Goal: Task Accomplishment & Management: Manage account settings

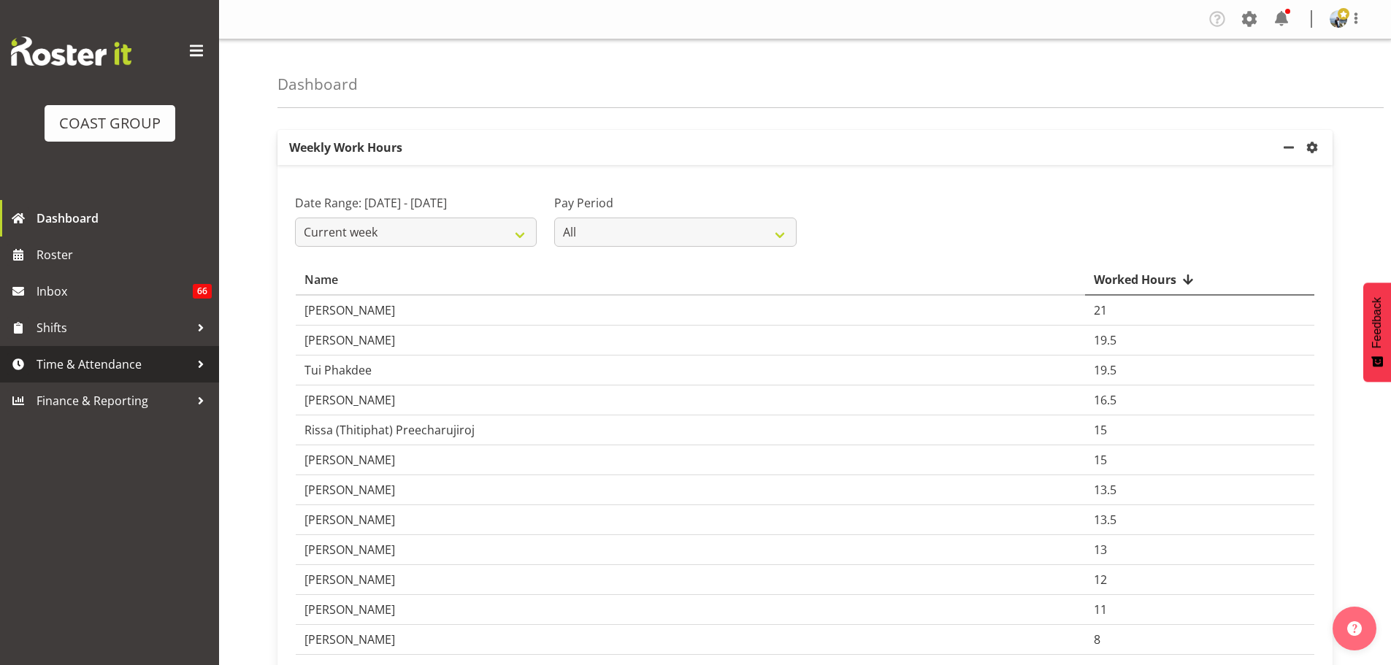
click at [85, 372] on span "Time & Attendance" at bounding box center [113, 364] width 153 height 22
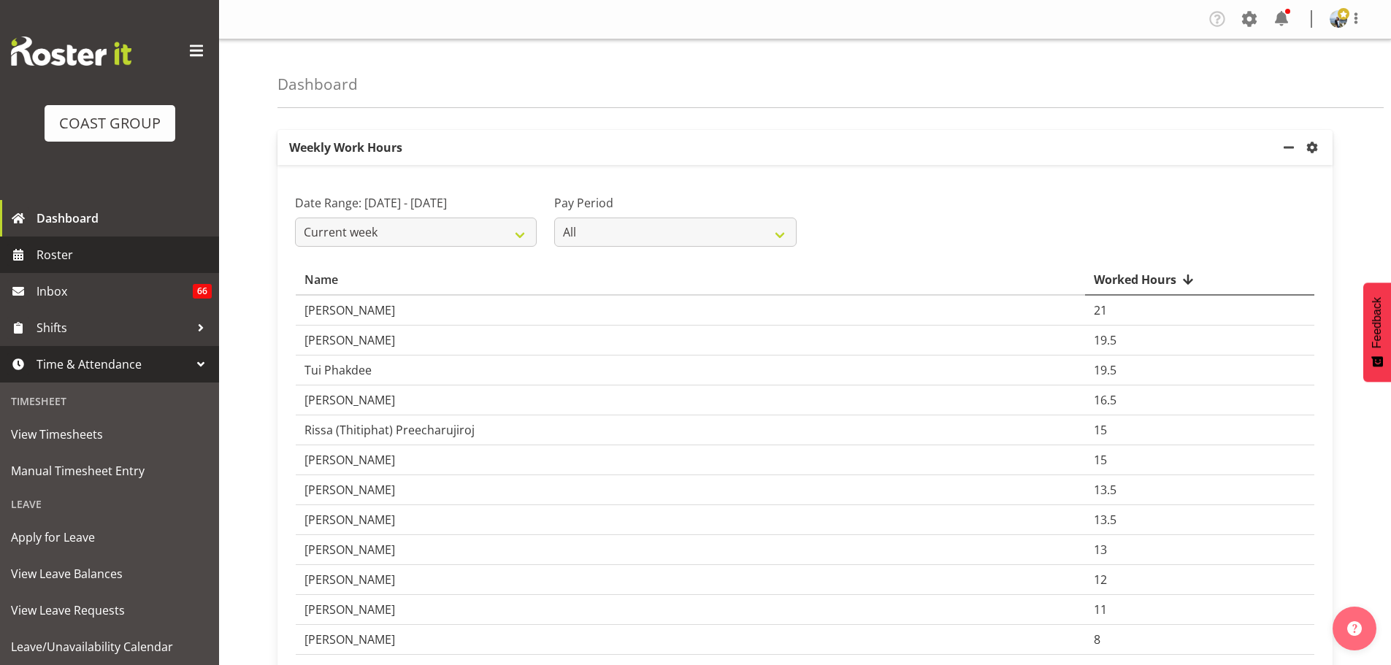
click at [105, 258] on span "Roster" at bounding box center [124, 255] width 175 height 22
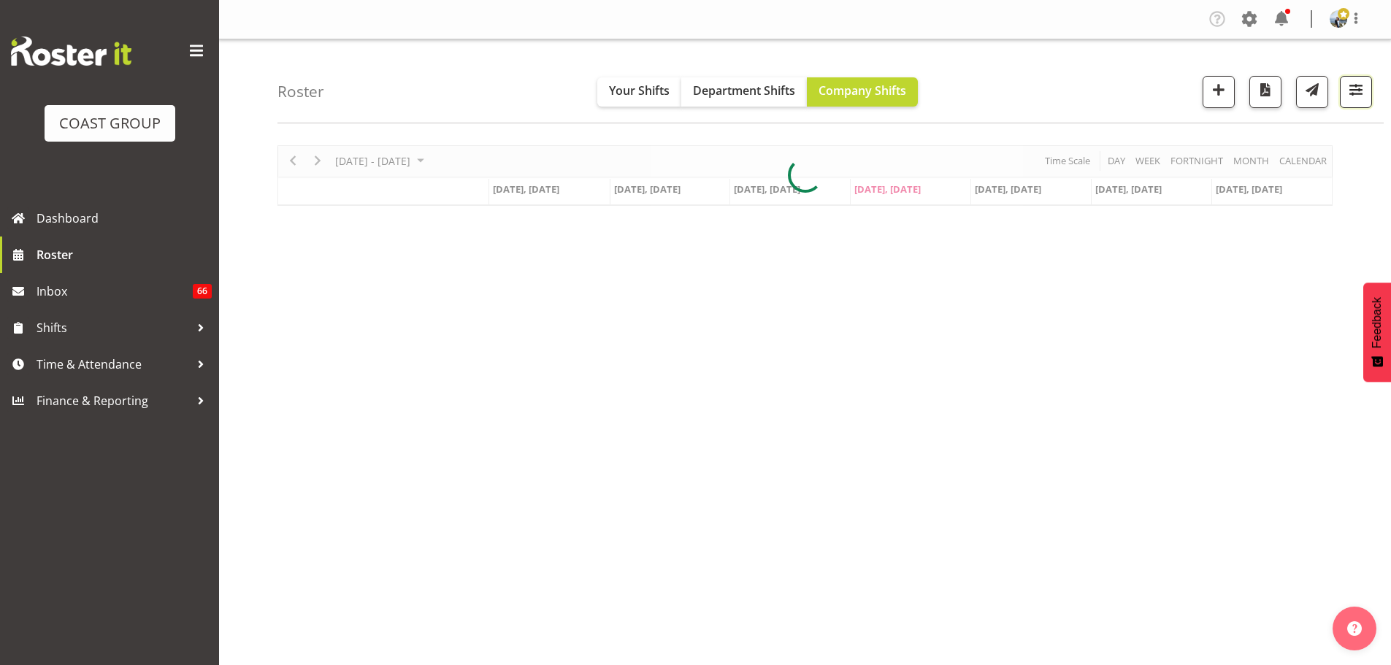
click at [1364, 93] on span "button" at bounding box center [1356, 89] width 19 height 19
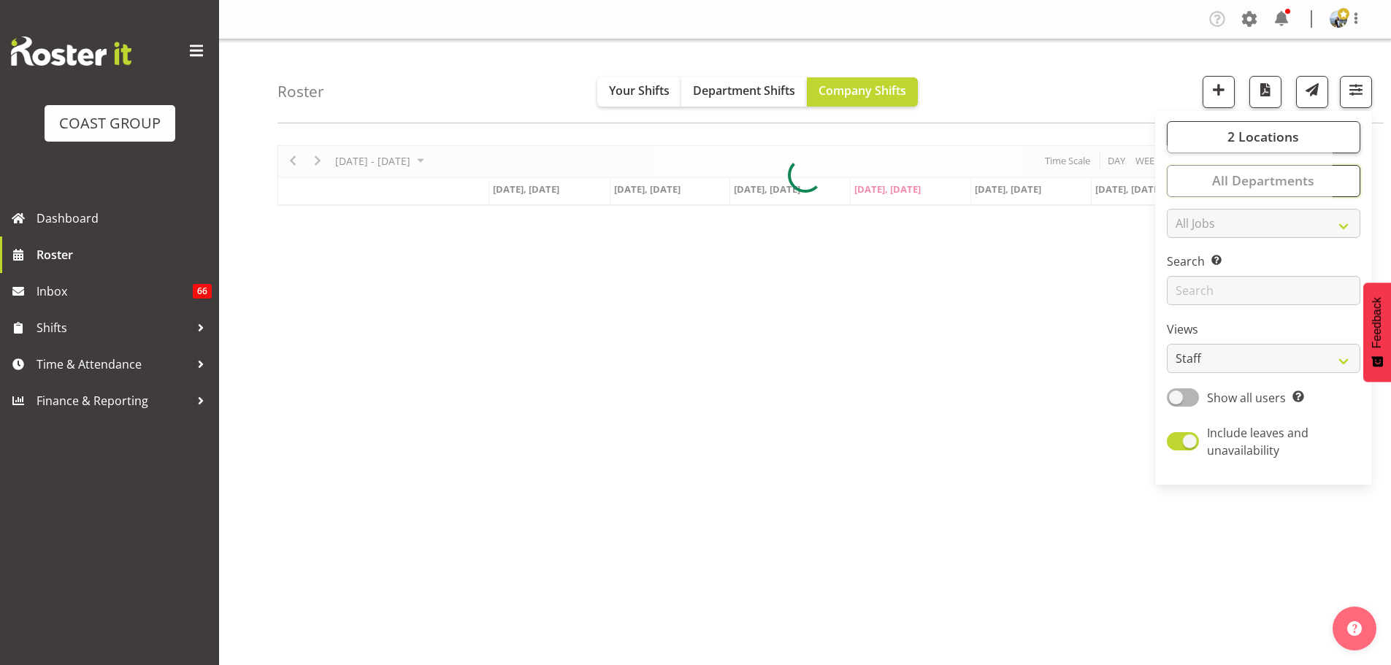
click at [1339, 180] on button "All Departments" at bounding box center [1264, 181] width 194 height 32
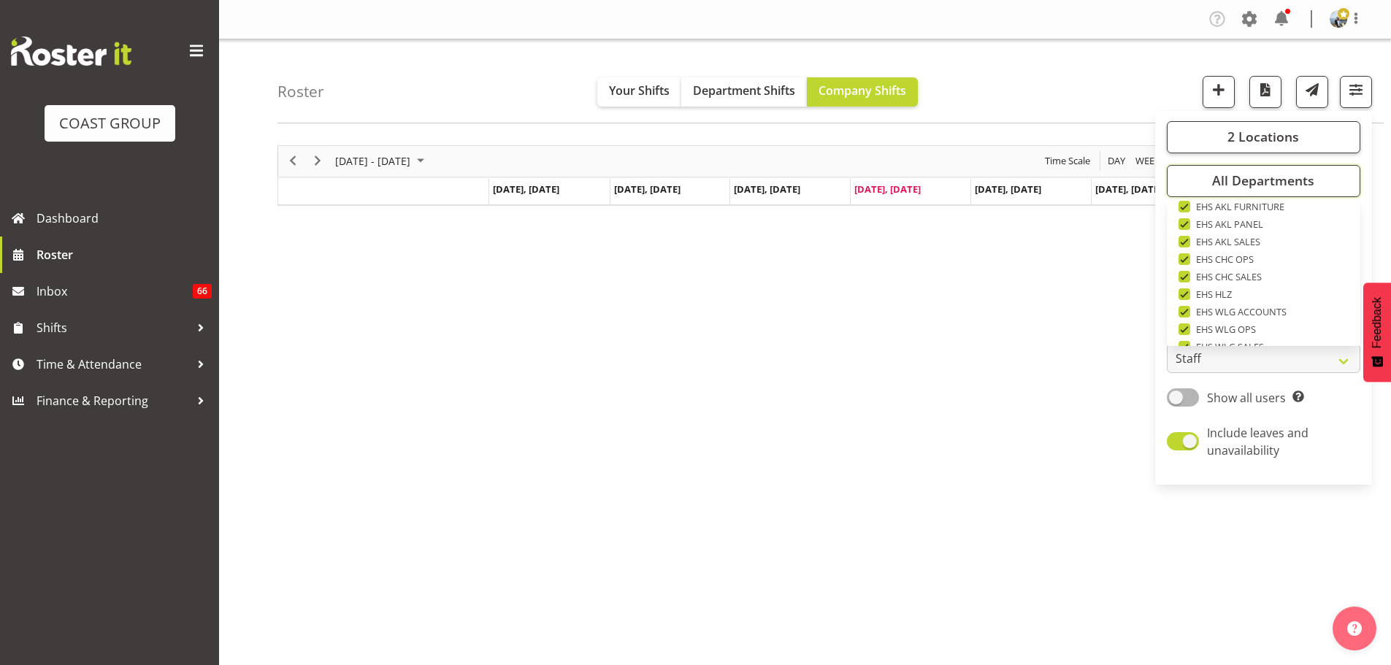
scroll to position [561, 0]
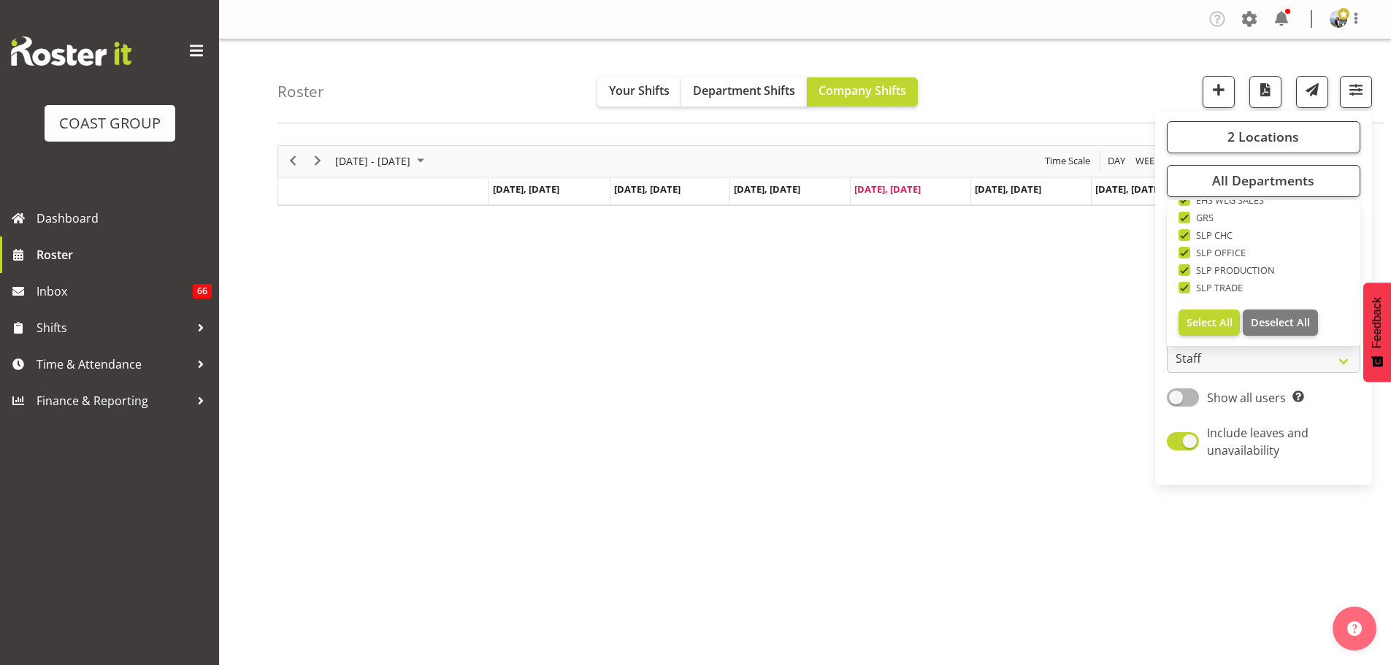
click at [0, 0] on div "Timeline Week of August 14, 2025" at bounding box center [0, 0] width 0 height 0
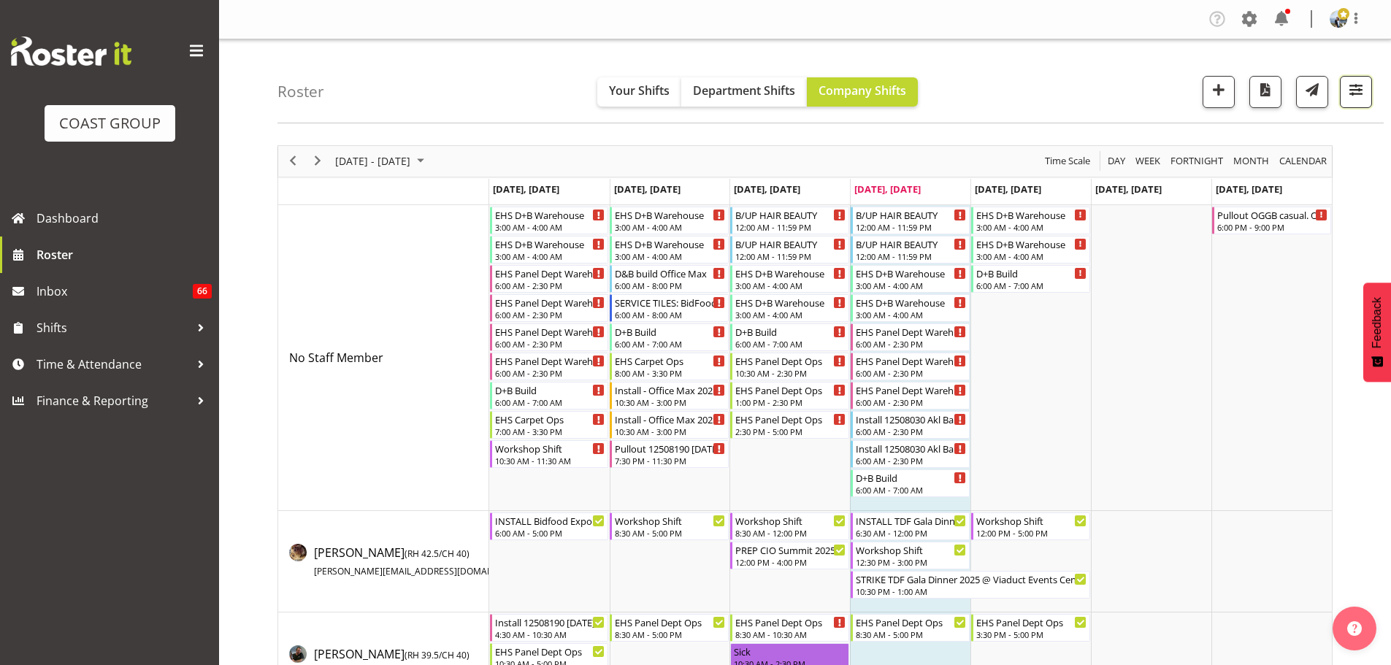
click at [1349, 97] on span "button" at bounding box center [1356, 89] width 19 height 19
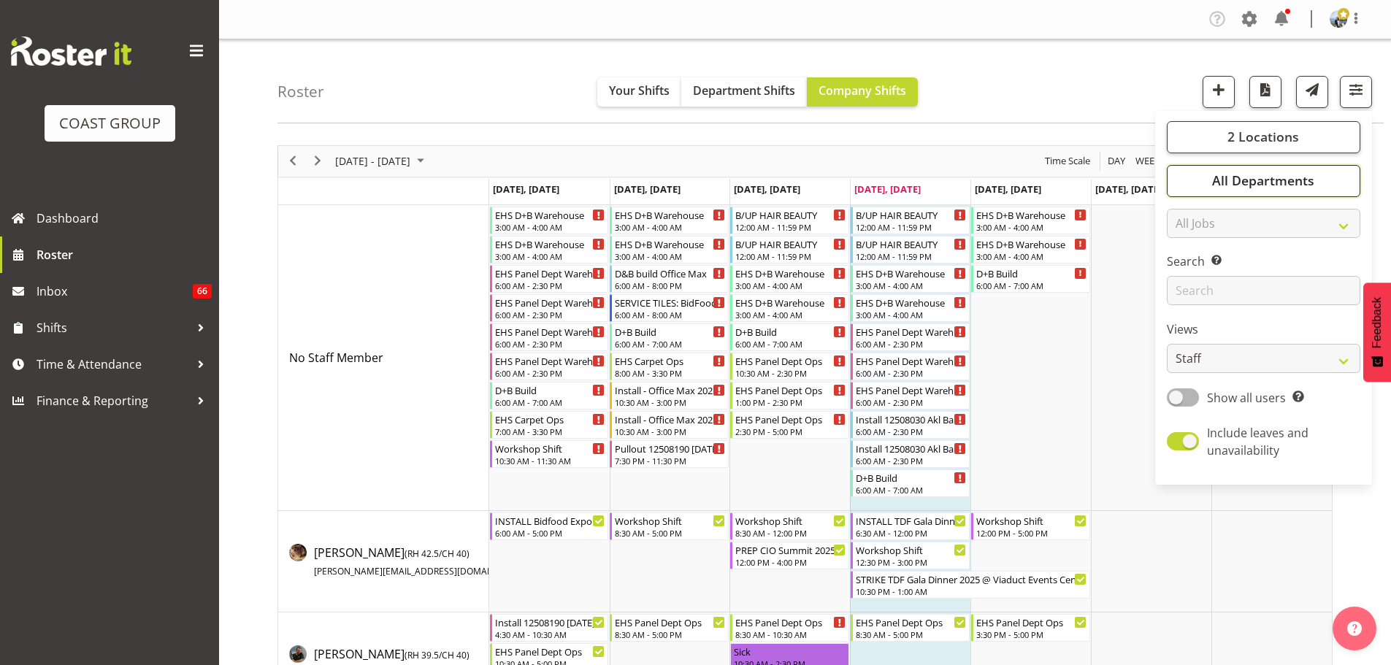
click at [1347, 189] on button "All Departments" at bounding box center [1264, 181] width 194 height 32
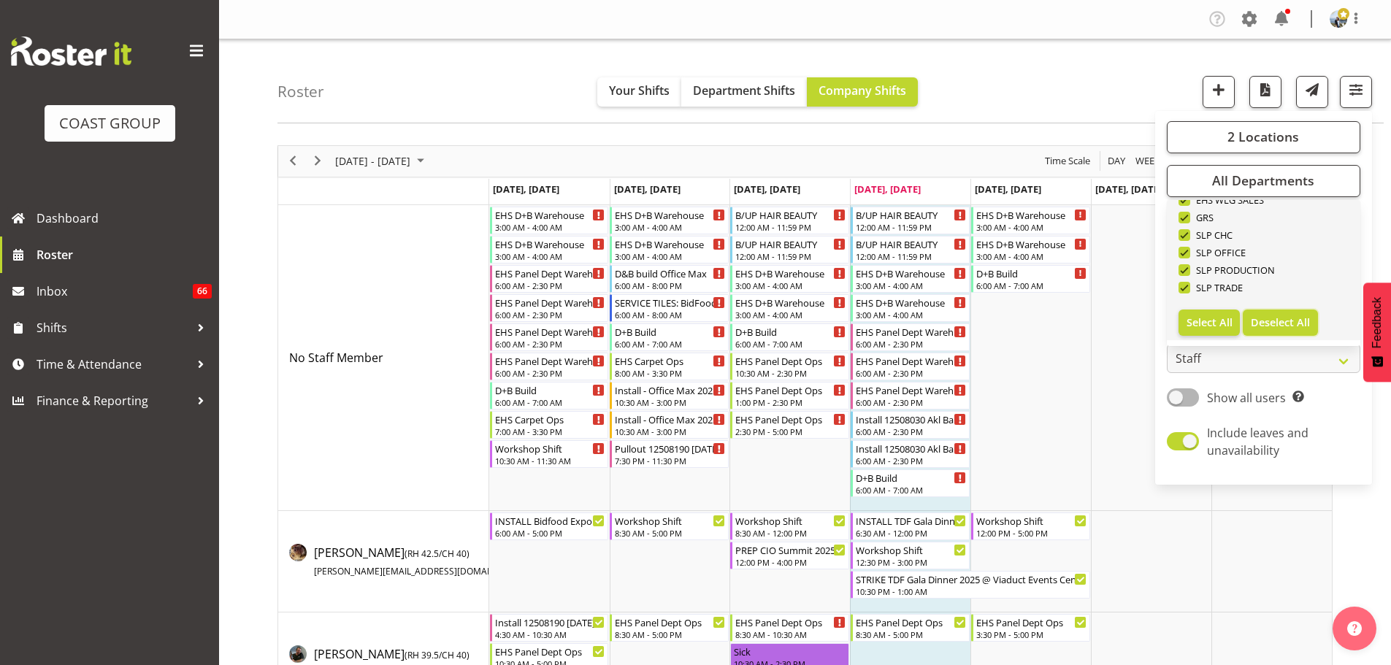
click at [1315, 324] on button "Deselect All" at bounding box center [1280, 323] width 75 height 26
checkbox input "false"
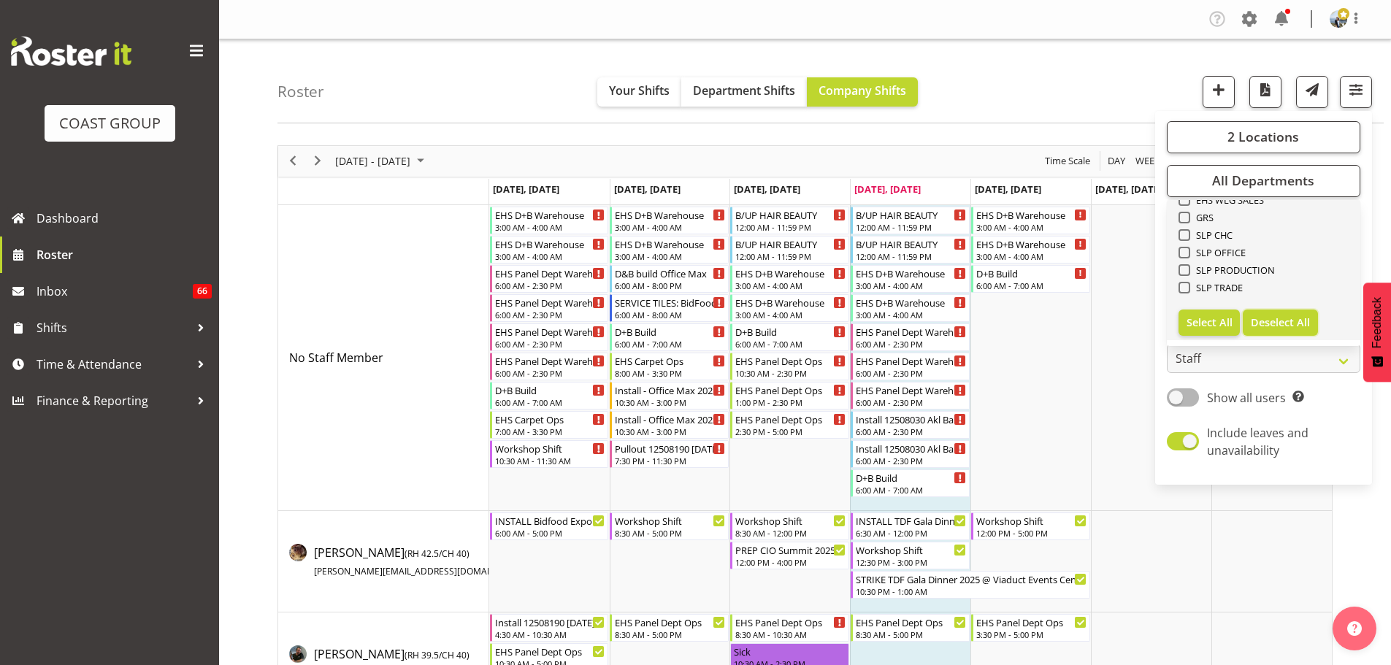
checkbox input "false"
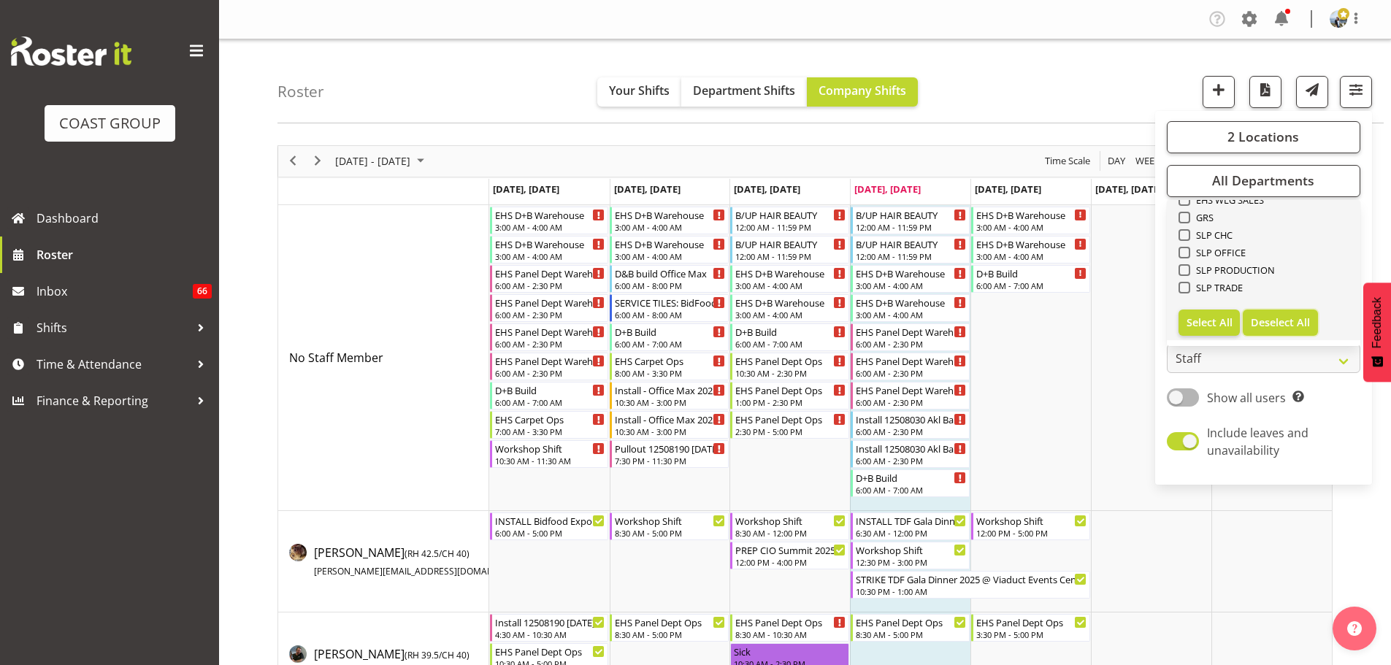
checkbox input "false"
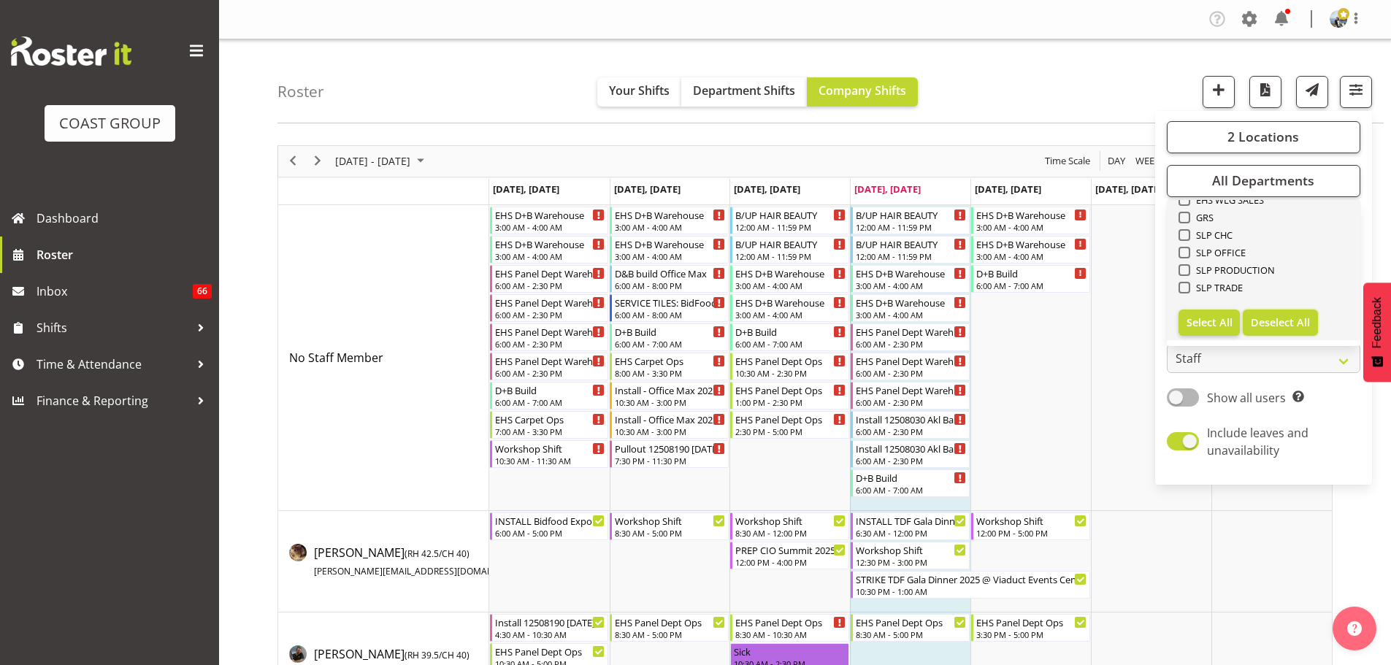
checkbox input "false"
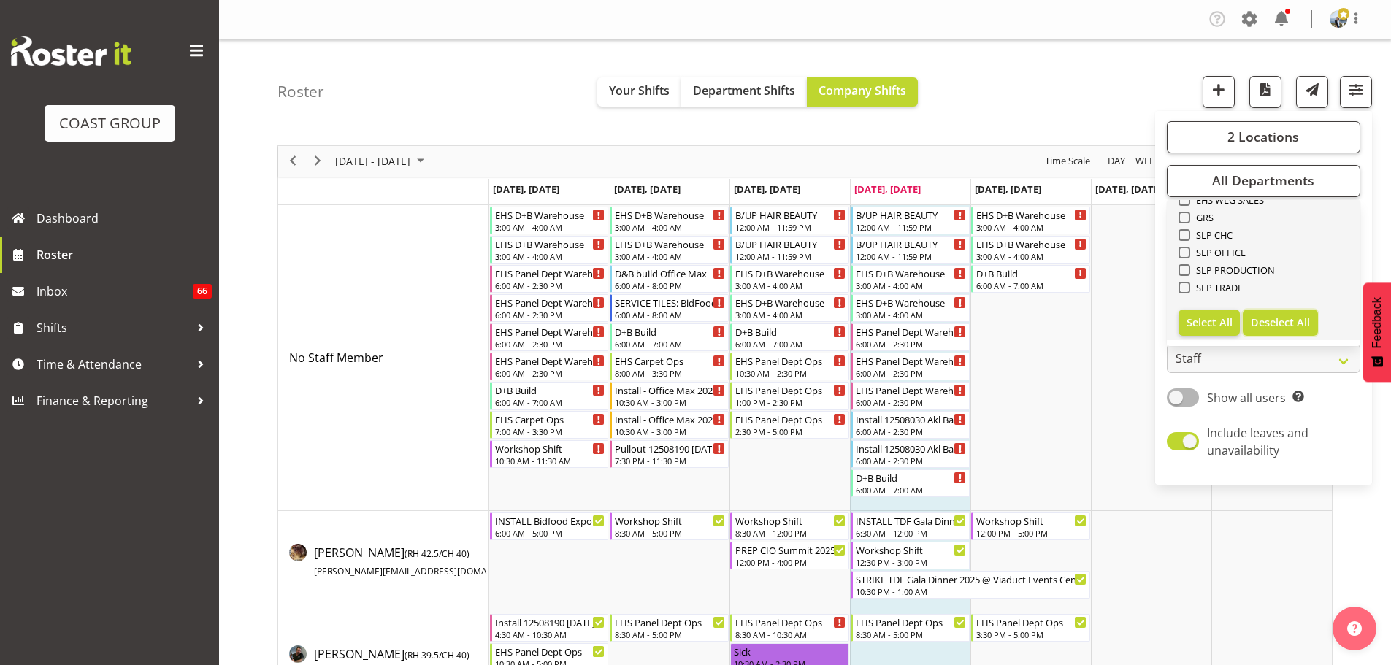
checkbox input "false"
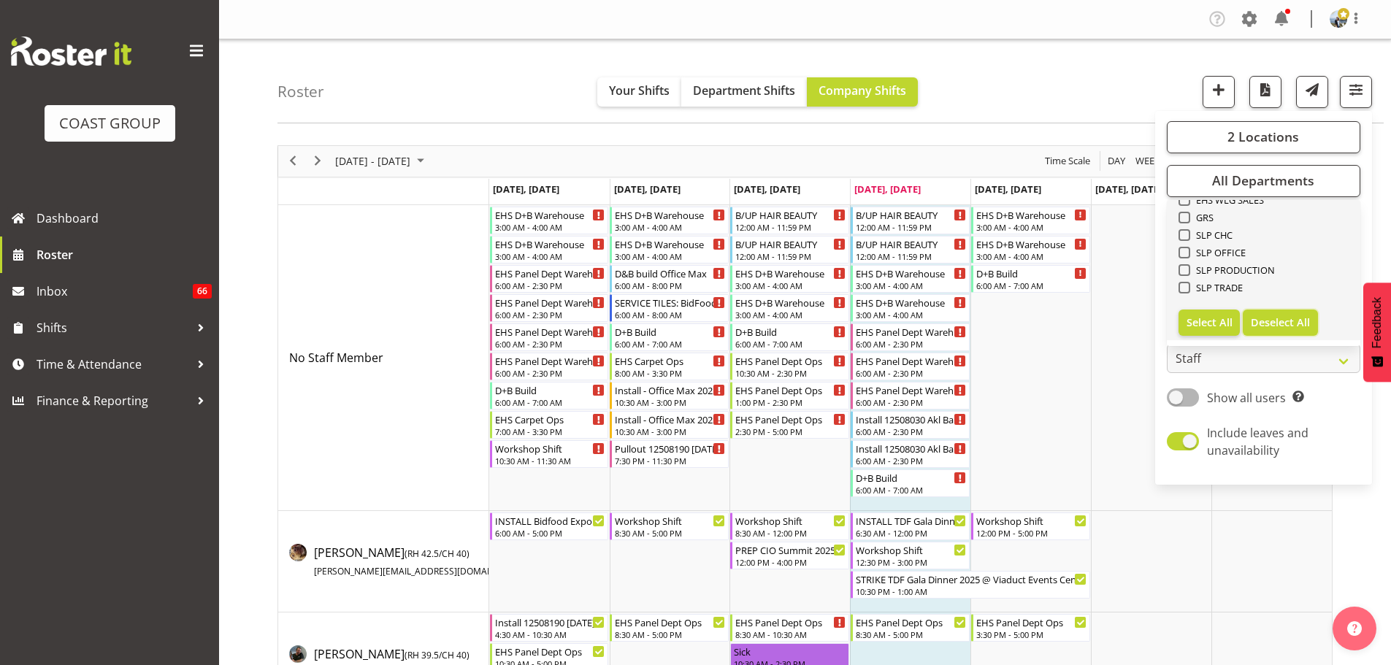
checkbox input "false"
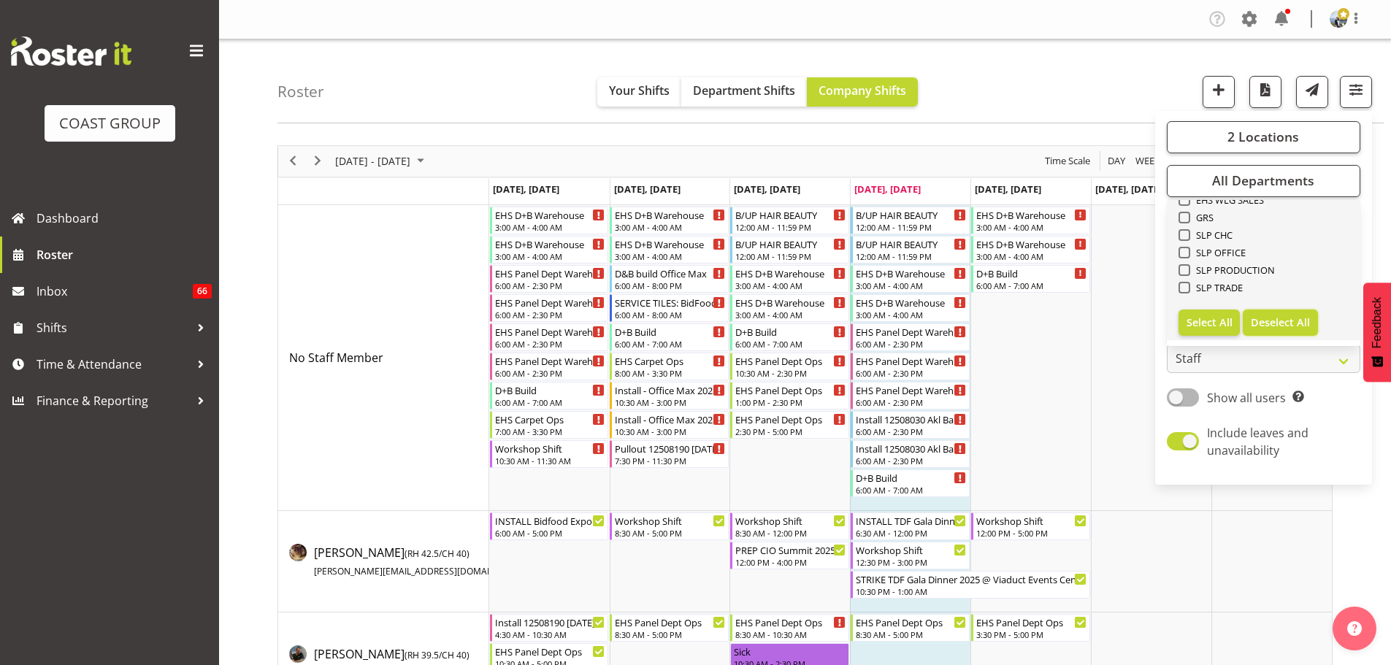
checkbox input "false"
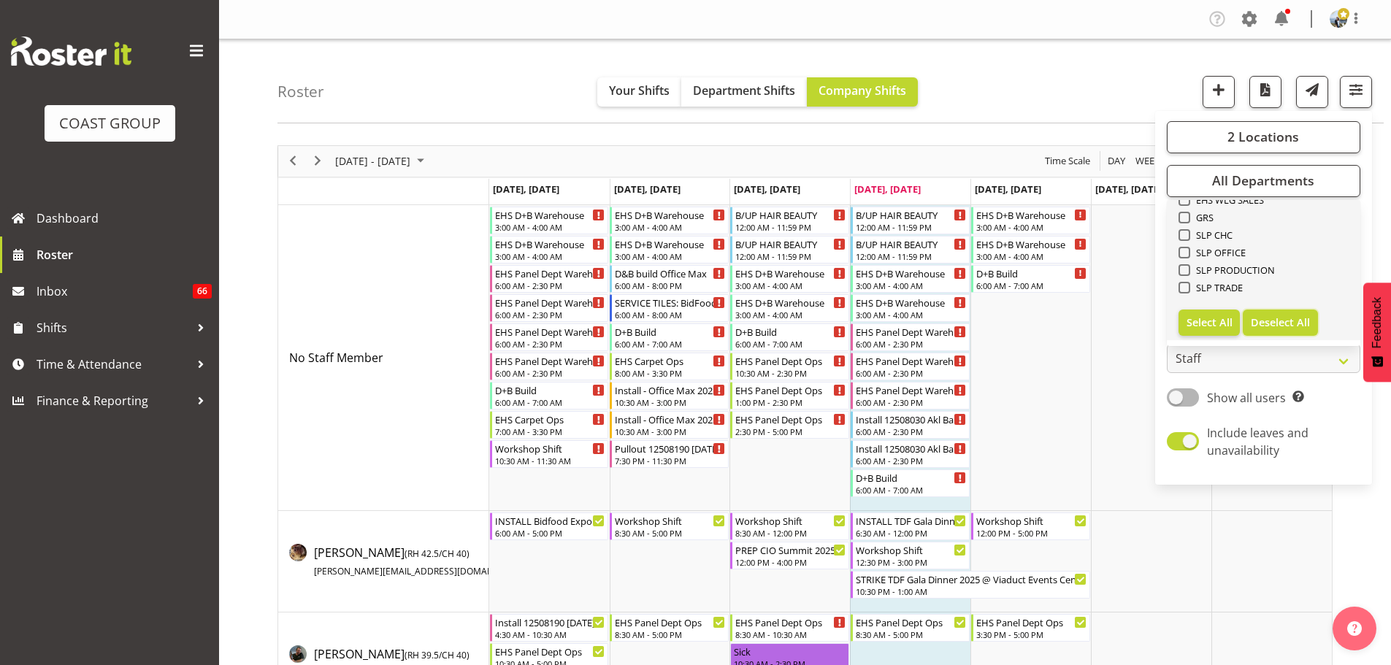
checkbox input "false"
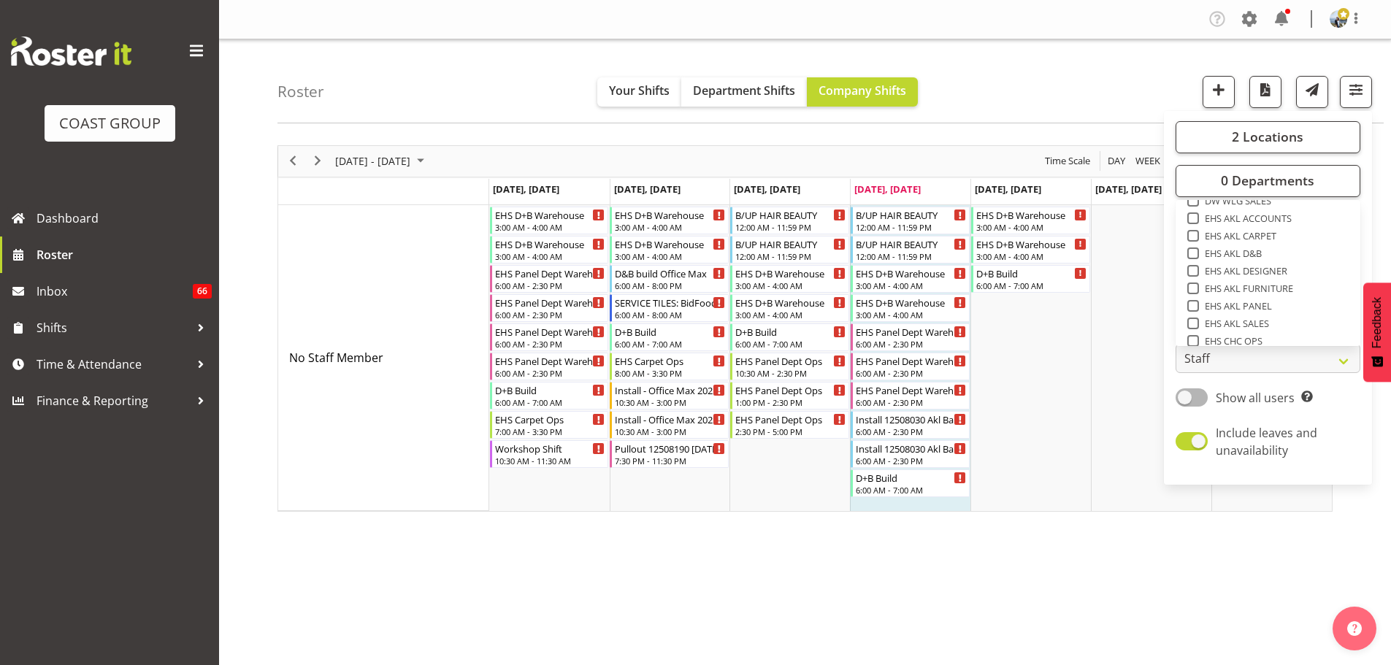
scroll to position [328, 0]
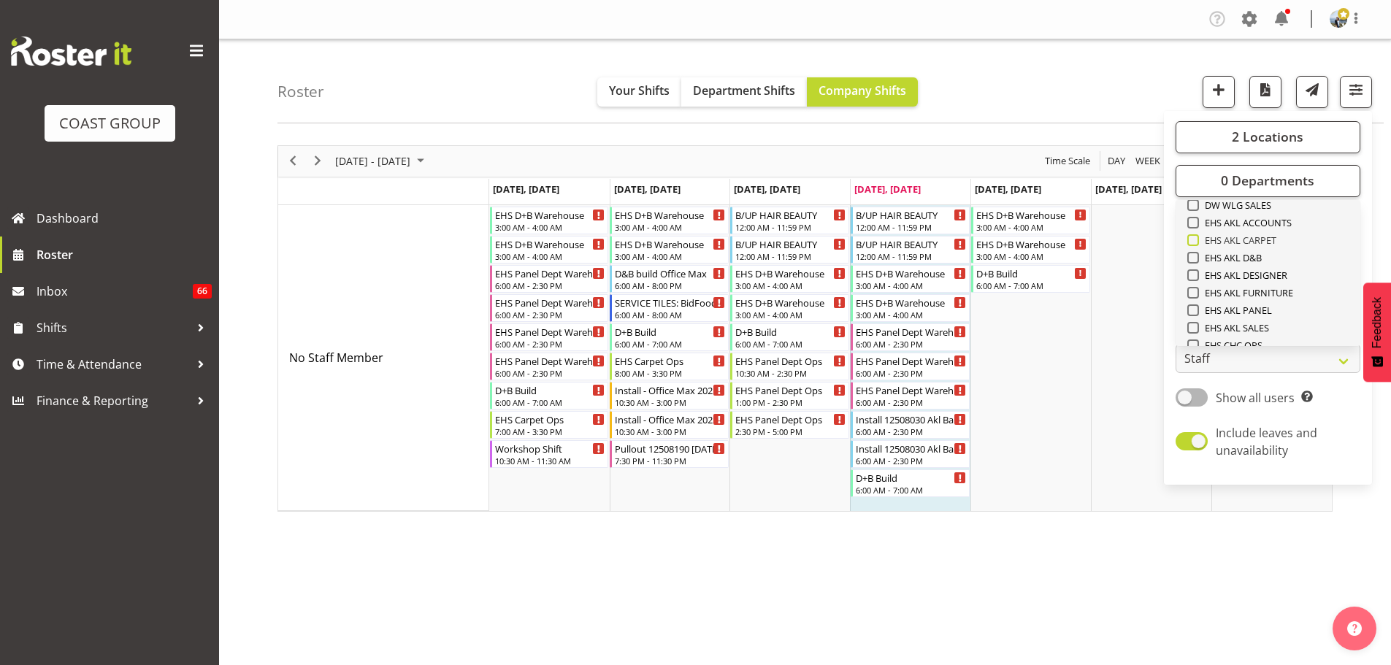
click at [1264, 237] on span "EHS AKL CARPET" at bounding box center [1238, 240] width 78 height 12
click at [1197, 237] on input "EHS AKL CARPET" at bounding box center [1192, 239] width 9 height 9
checkbox input "true"
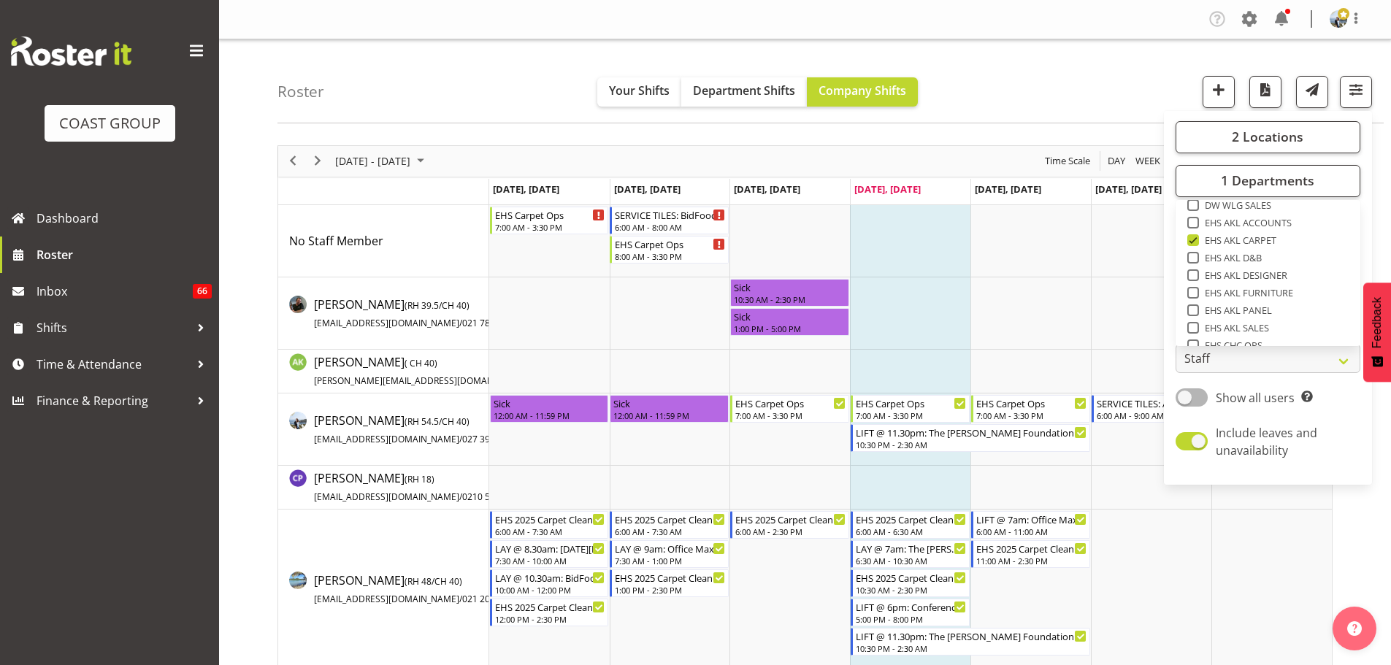
click at [1033, 82] on div "Roster Your Shifts Department Shifts Company Shifts 2 Locations Clear CARLTON E…" at bounding box center [831, 81] width 1106 height 84
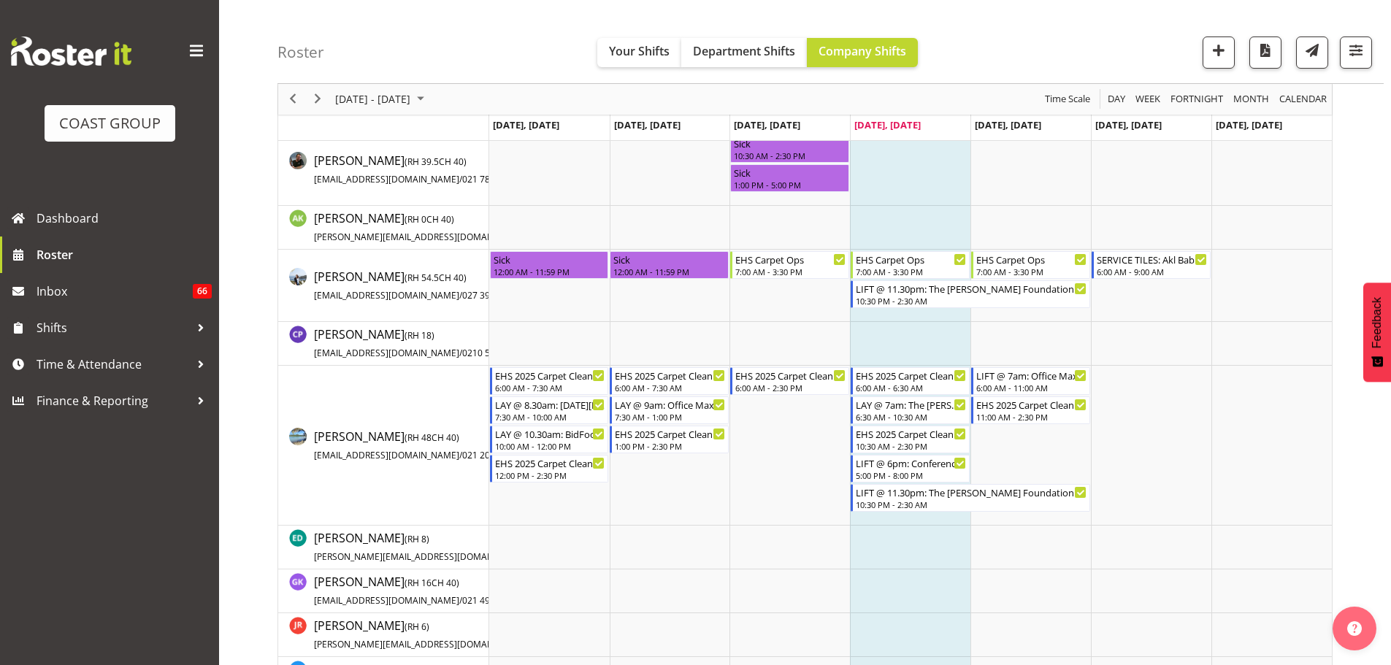
scroll to position [137, 0]
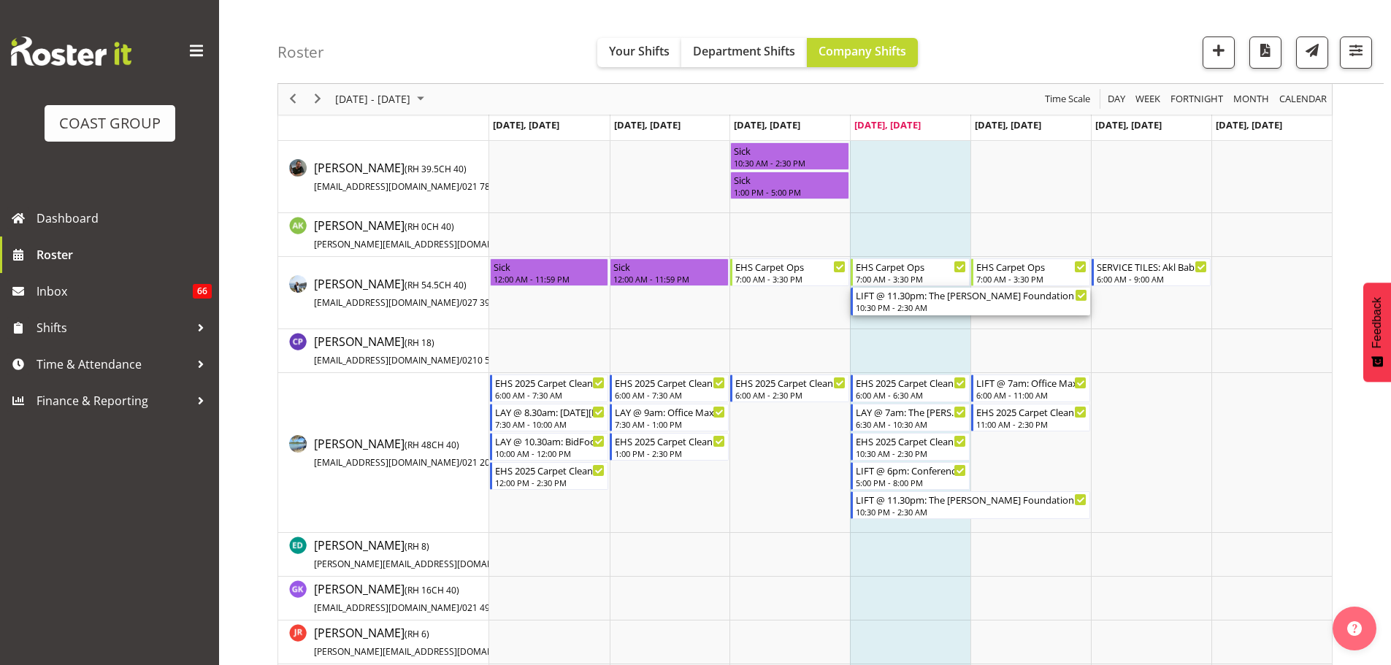
click at [947, 305] on div "10:30 PM - 2:30 AM" at bounding box center [972, 308] width 232 height 12
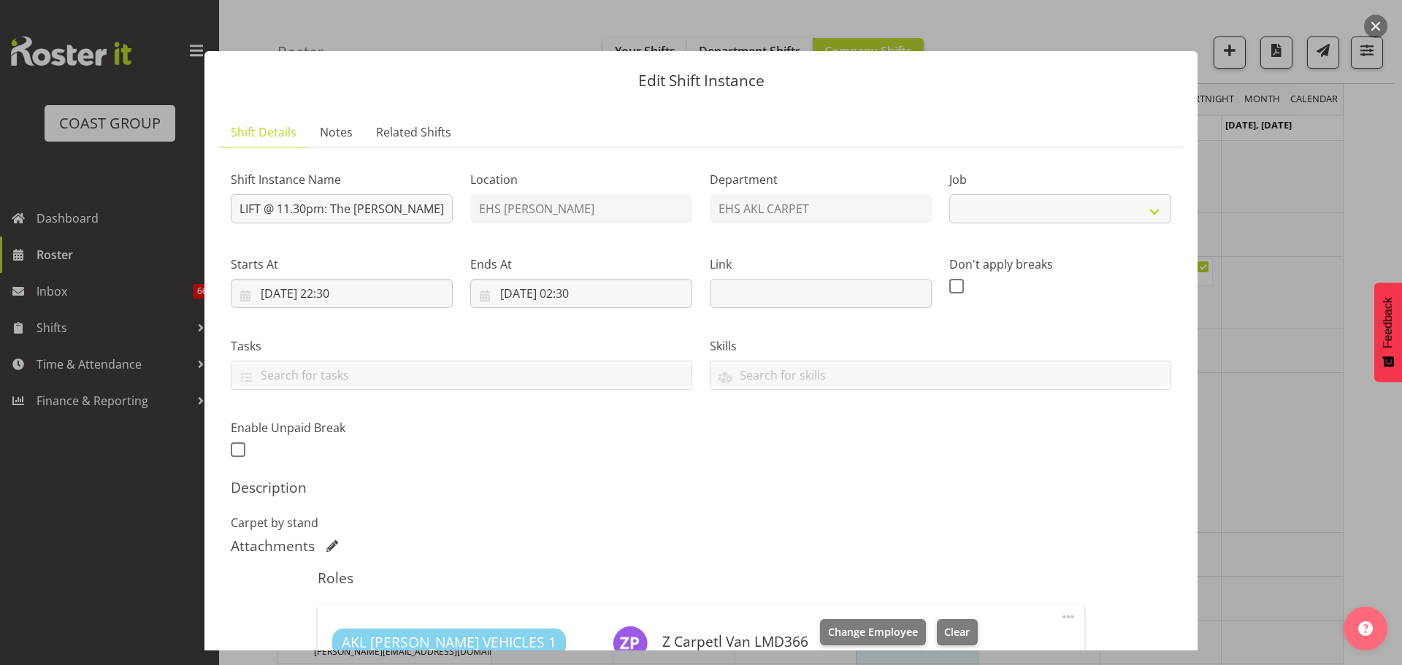
select select "9808"
click at [1376, 22] on button "button" at bounding box center [1375, 26] width 23 height 23
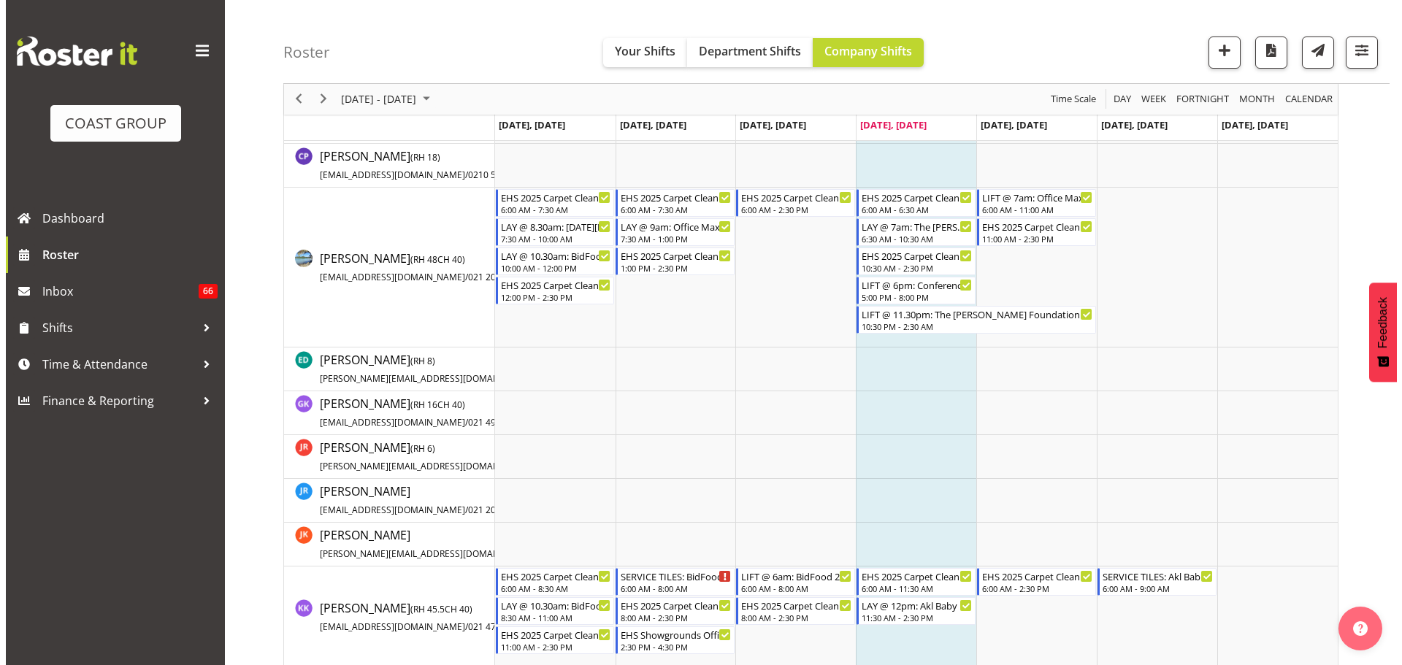
scroll to position [307, 0]
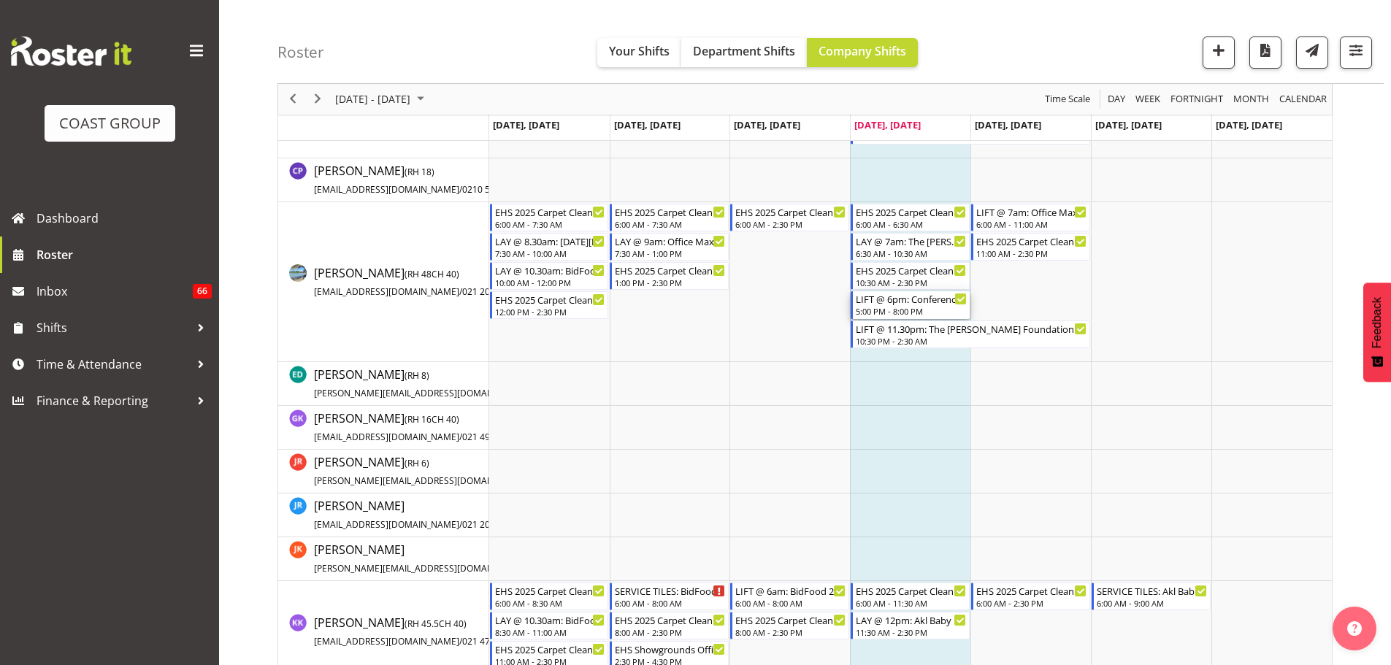
click at [913, 309] on div "5:00 PM - 8:00 PM" at bounding box center [911, 311] width 111 height 12
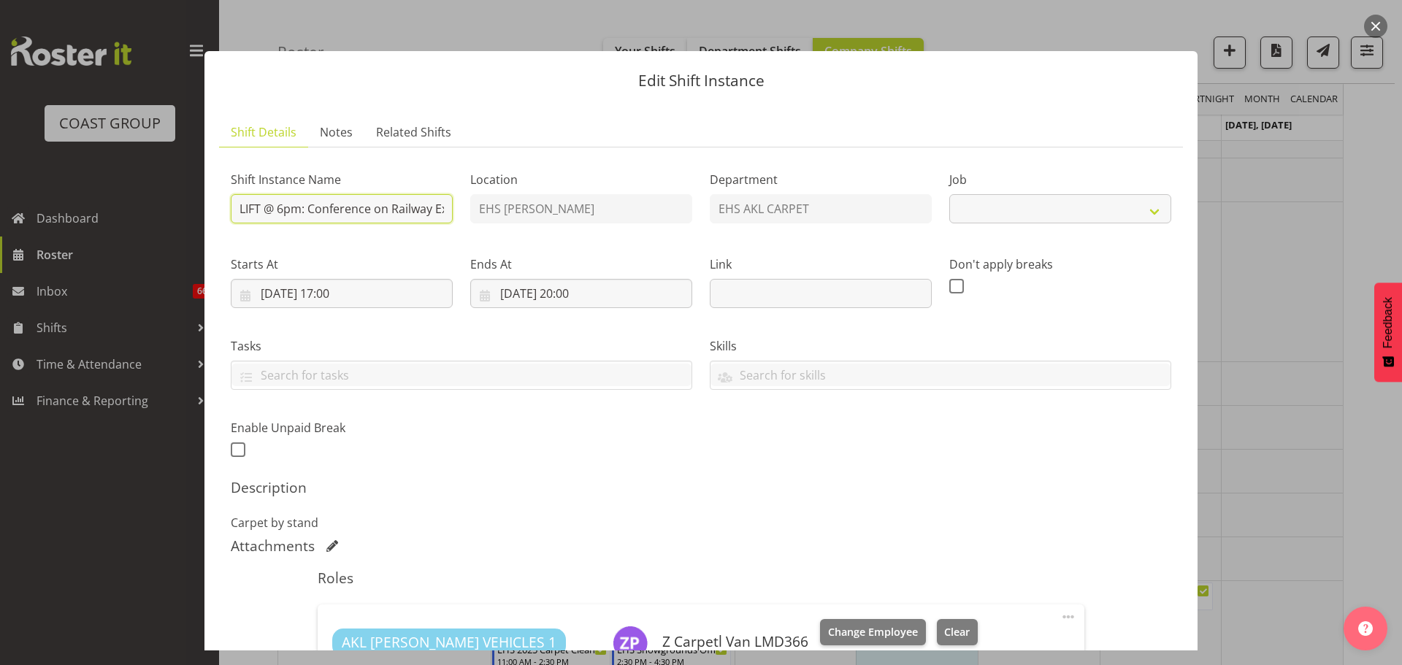
click at [383, 209] on input "LIFT @ 6pm: Conference on Railway Excellence @ Pullman Hotel" at bounding box center [342, 208] width 222 height 29
select select "9013"
click at [1291, 267] on div at bounding box center [701, 332] width 1402 height 665
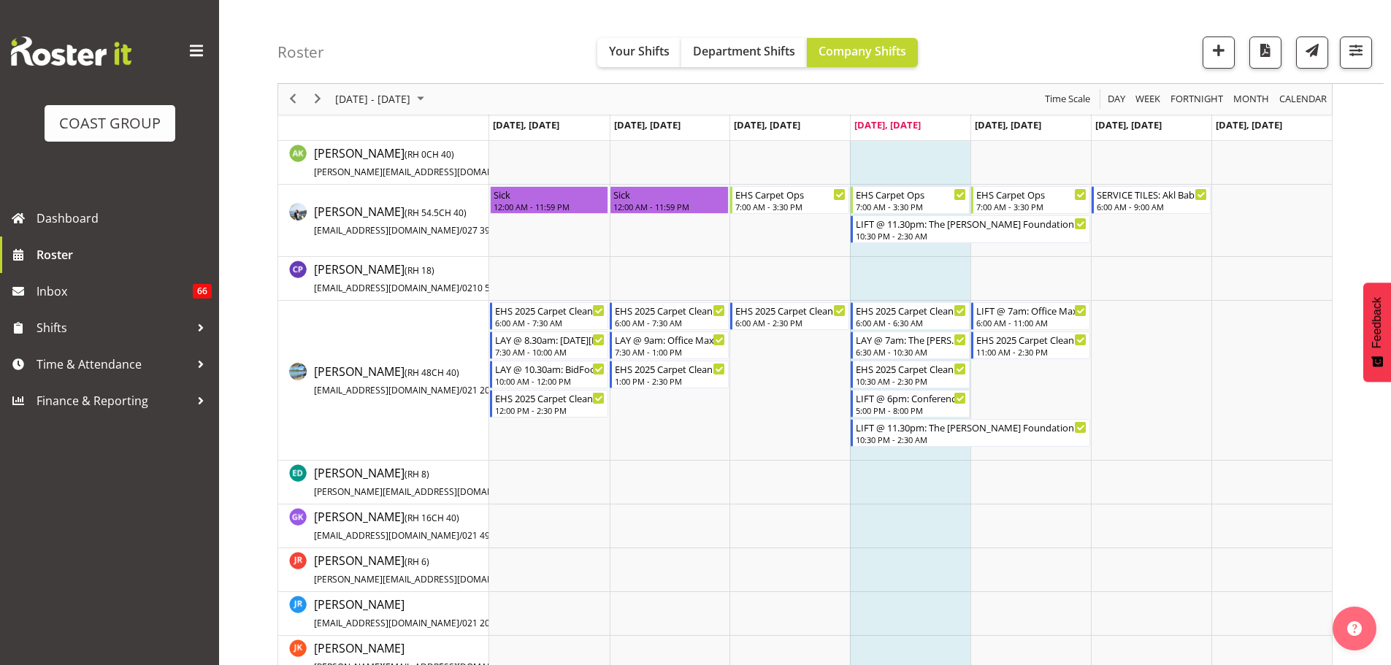
scroll to position [194, 0]
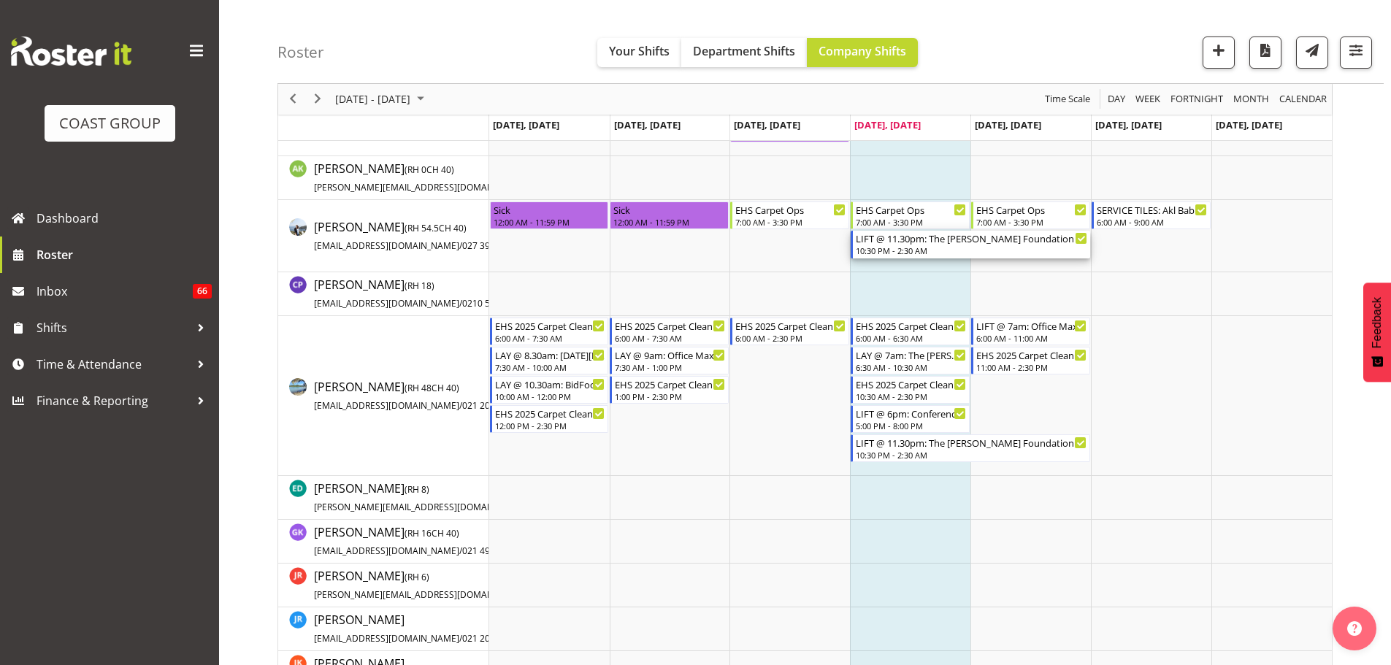
click at [928, 245] on div "LIFT @ 11.30pm: The Tania Dalton Foundation Gala Dinner @ Viaduct Events Centre…" at bounding box center [972, 245] width 232 height 28
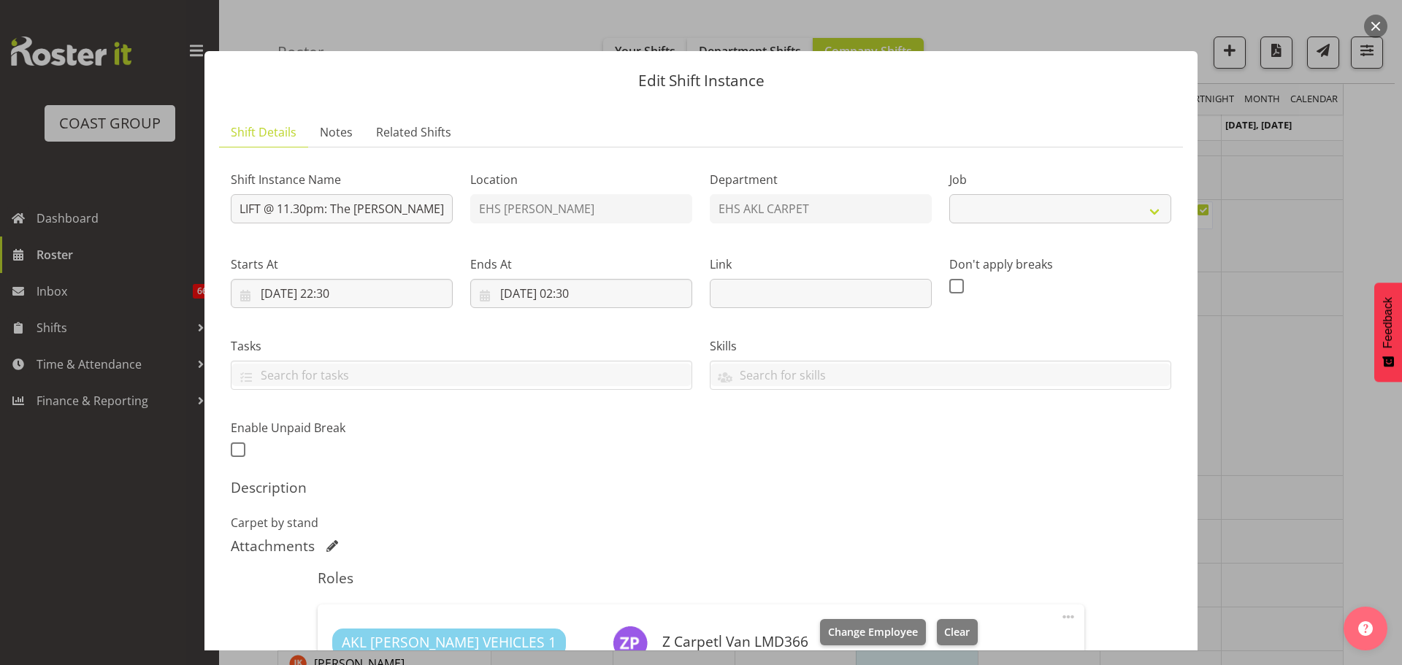
click at [1369, 232] on div at bounding box center [701, 332] width 1402 height 665
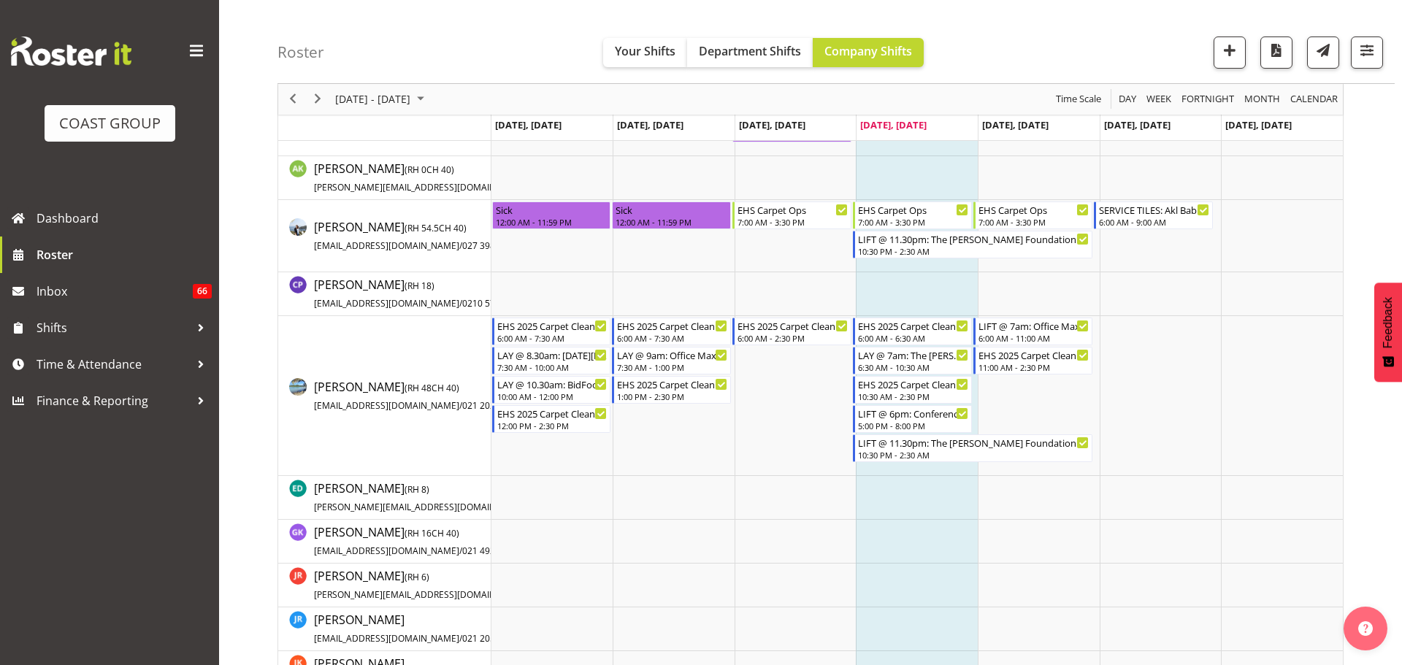
select select "9808"
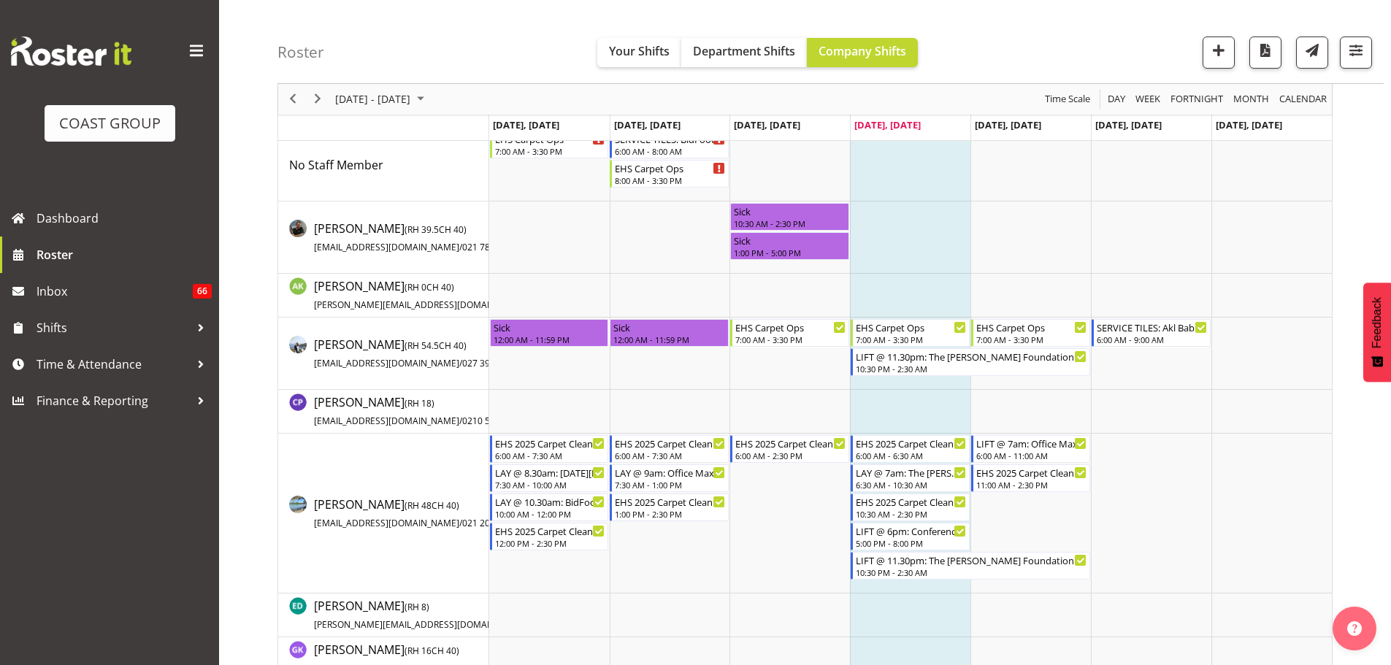
scroll to position [87, 0]
